Goal: Information Seeking & Learning: Learn about a topic

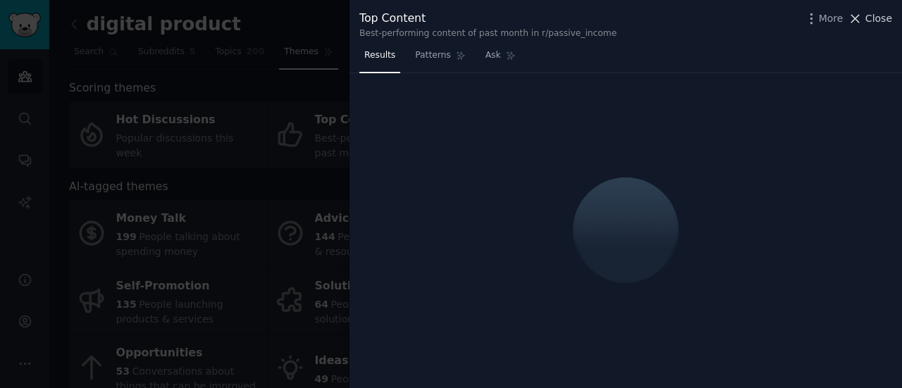
click at [872, 21] on span "Close" at bounding box center [879, 18] width 27 height 15
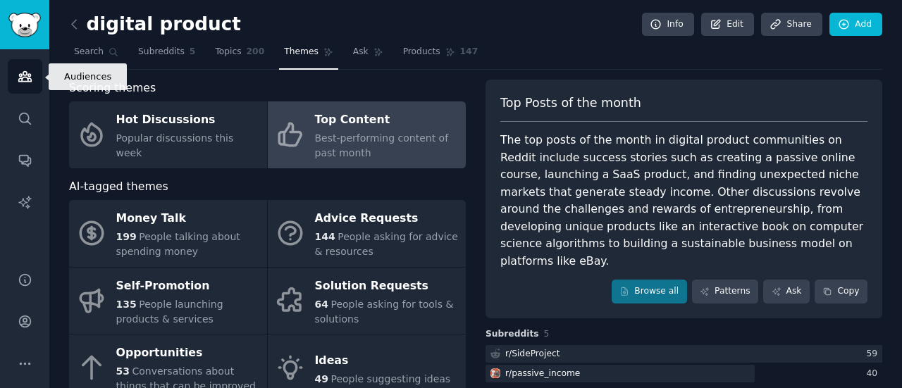
click at [19, 79] on icon "Sidebar" at bounding box center [24, 77] width 13 height 10
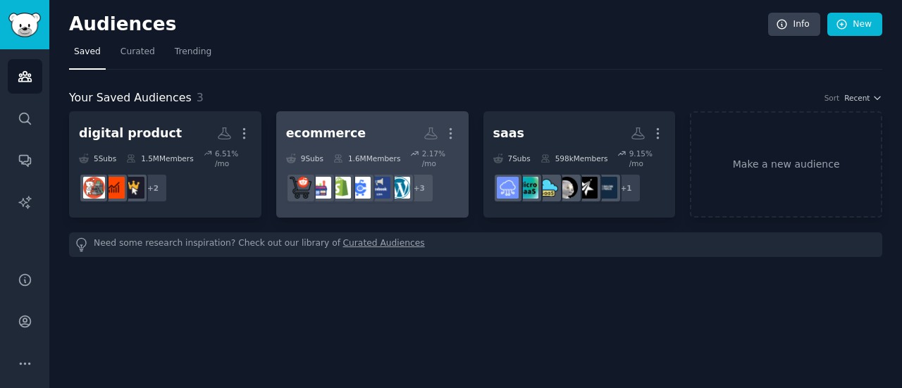
click at [329, 173] on div at bounding box center [321, 188] width 30 height 30
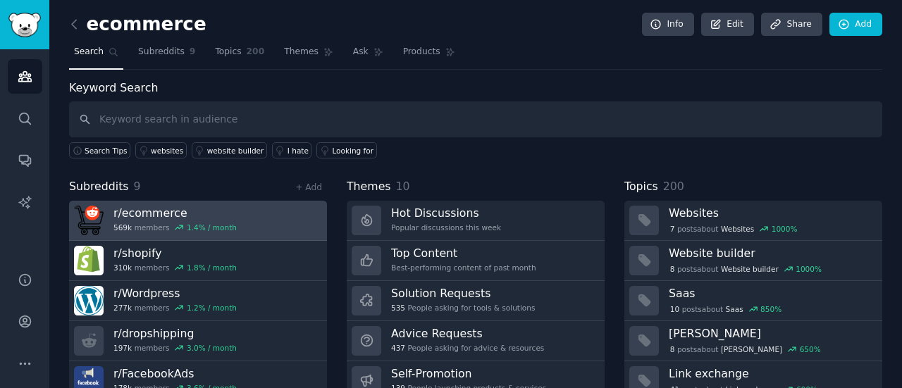
click at [187, 223] on div "1.4 % / month" at bounding box center [212, 228] width 50 height 10
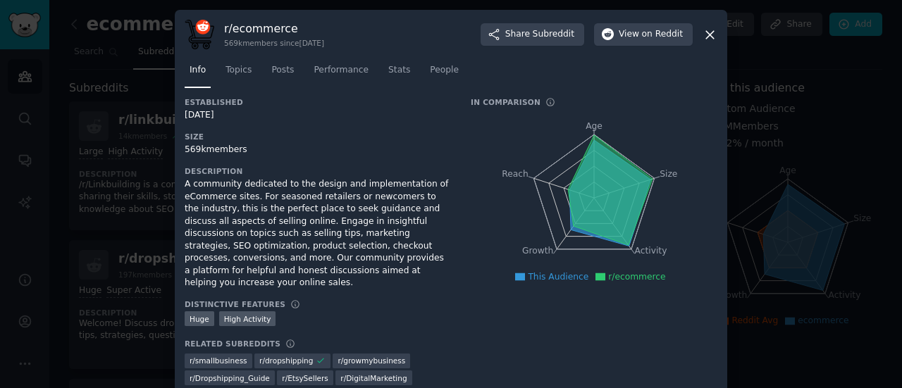
click at [703, 36] on icon at bounding box center [710, 34] width 15 height 15
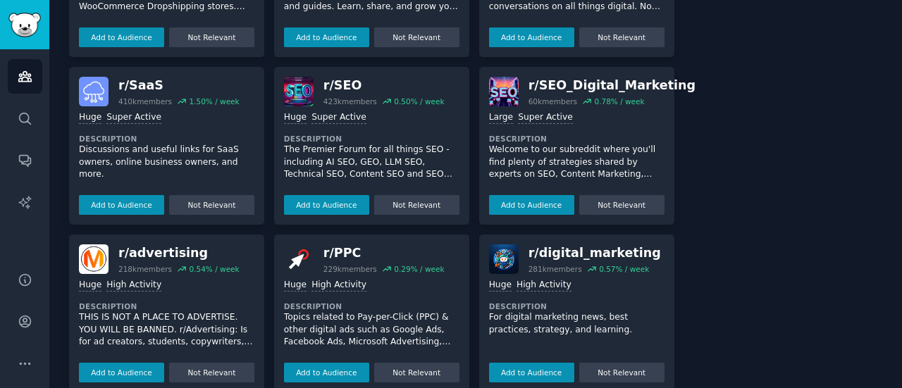
scroll to position [841, 0]
